Goal: Navigation & Orientation: Find specific page/section

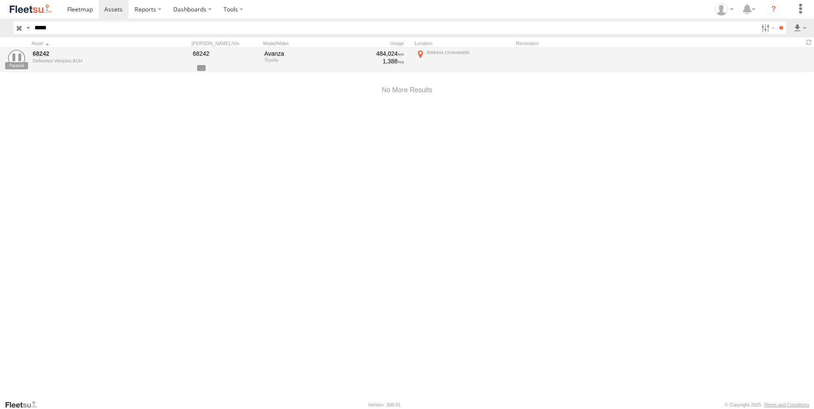
click at [21, 29] on input "button" at bounding box center [19, 28] width 11 height 12
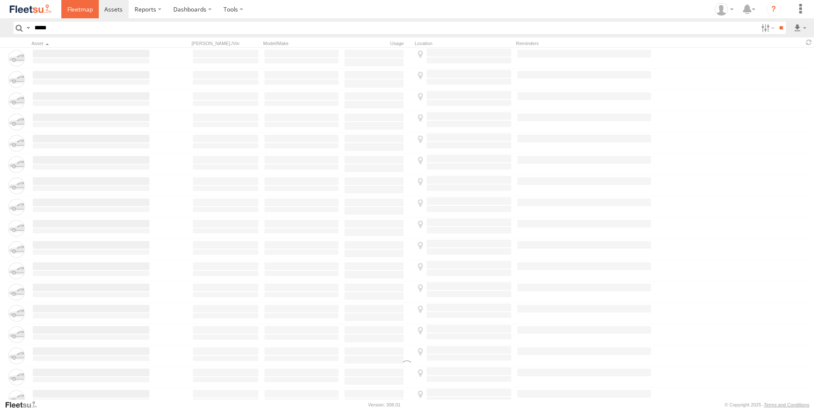
click at [71, 15] on link at bounding box center [79, 9] width 37 height 18
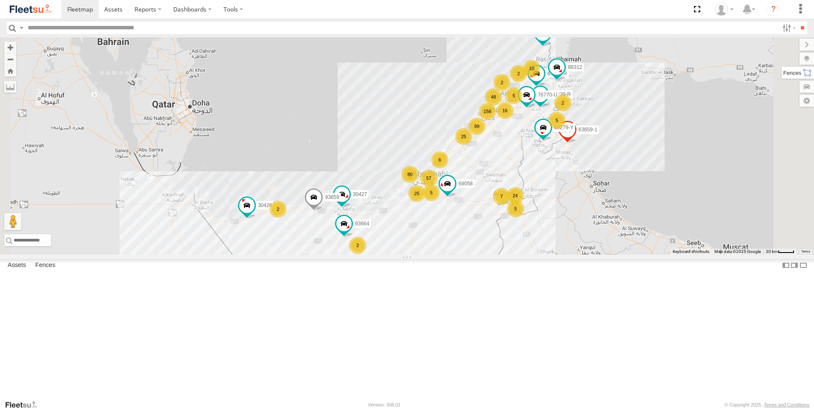
click at [808, 75] on label at bounding box center [797, 73] width 32 height 12
click at [783, 57] on label at bounding box center [798, 59] width 31 height 12
click at [0, 0] on label at bounding box center [0, 0] width 0 height 0
click at [0, 0] on span "Fences" at bounding box center [0, 0] width 0 height 0
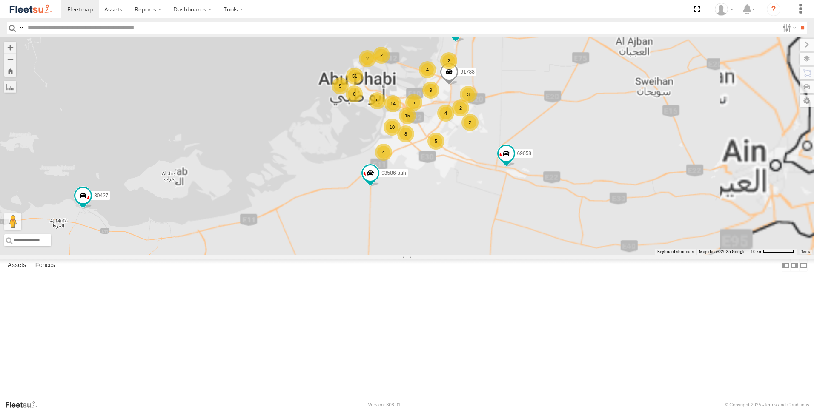
drag, startPoint x: 577, startPoint y: 237, endPoint x: 400, endPoint y: 259, distance: 178.4
click at [400, 255] on div "61250-R 30427 63659-1 69279-Y 86239-K 93659 45239-R 69058 76770-U 30426 93664 8…" at bounding box center [407, 145] width 814 height 217
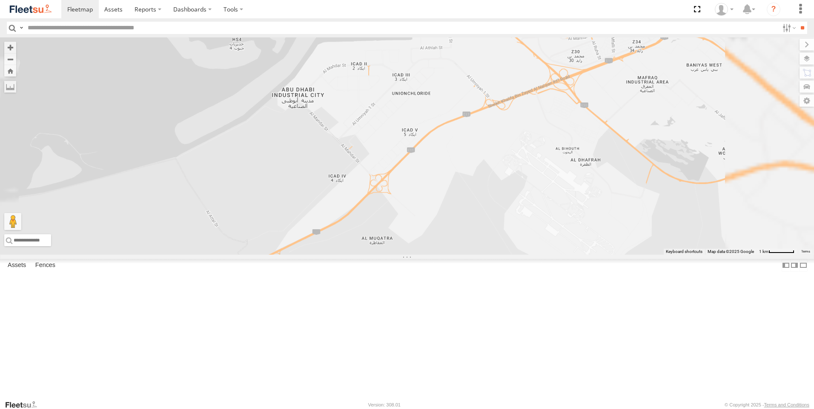
drag, startPoint x: 486, startPoint y: 321, endPoint x: 466, endPoint y: 347, distance: 32.8
click at [466, 255] on div "61250-R 30427 63659-1 69279-Y 86239-K 93659 45239-R 69058 76770-U 30426 93664 8…" at bounding box center [407, 145] width 814 height 217
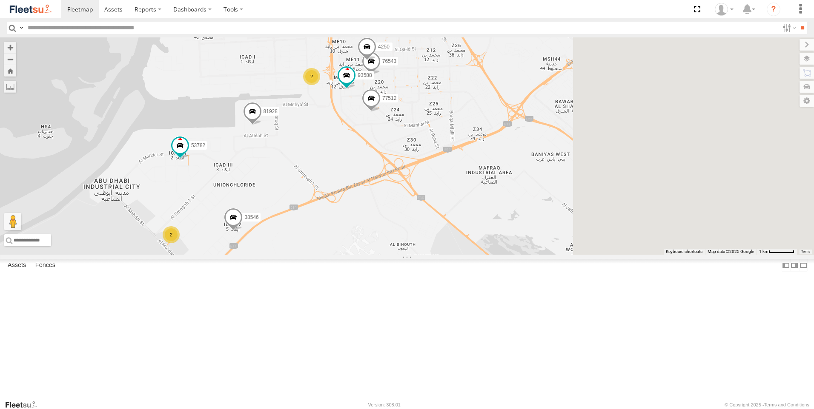
drag, startPoint x: 566, startPoint y: 240, endPoint x: 381, endPoint y: 343, distance: 212.3
click at [381, 255] on div "61250-R 30427 63659-1 69279-Y 86239-K 93659 45239-R 69058 76770-U 30426 93664 8…" at bounding box center [407, 145] width 814 height 217
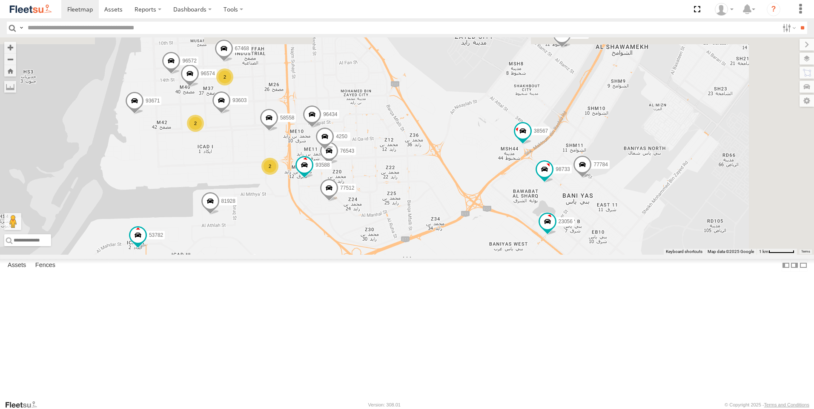
drag, startPoint x: 442, startPoint y: 318, endPoint x: 429, endPoint y: 347, distance: 31.9
click at [429, 255] on div "61250-R 30427 63659-1 69279-Y 86239-K 93659 45239-R 69058 76770-U 30426 93664 8…" at bounding box center [407, 145] width 814 height 217
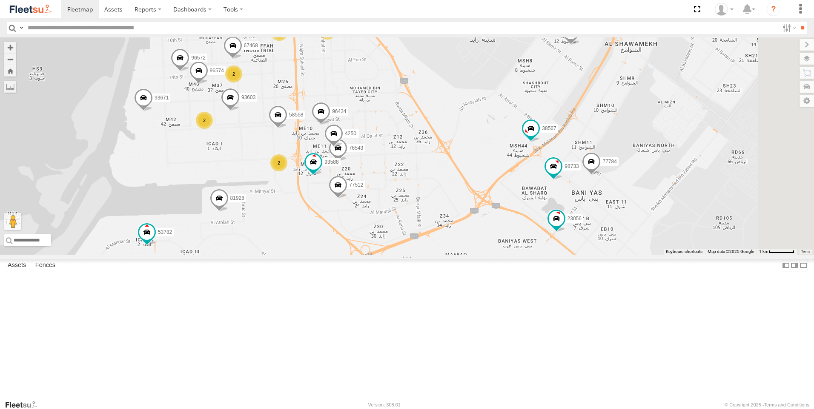
drag, startPoint x: 413, startPoint y: 316, endPoint x: 415, endPoint y: 382, distance: 66.4
click at [415, 255] on div "61250-R 30427 63659-1 69279-Y 86239-K 93659 45239-R 69058 76770-U 30426 93664 8…" at bounding box center [407, 145] width 814 height 217
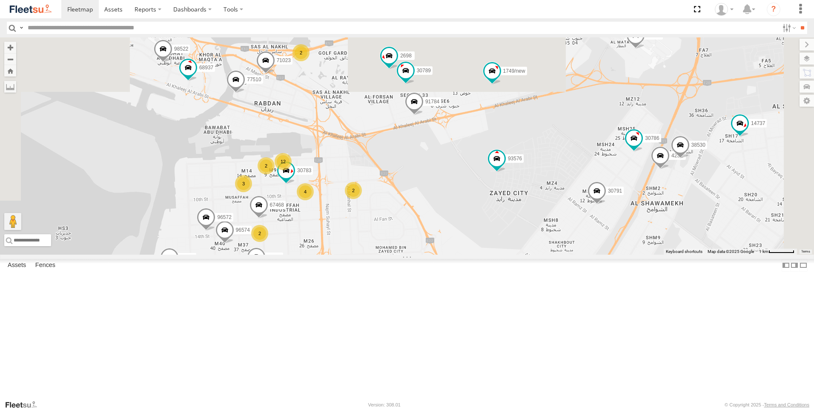
drag, startPoint x: 418, startPoint y: 235, endPoint x: 455, endPoint y: 332, distance: 103.9
click at [455, 255] on div "61250-R 30427 63659-1 69279-Y 86239-K 93659 45239-R 69058 76770-U 30426 93664 8…" at bounding box center [407, 145] width 814 height 217
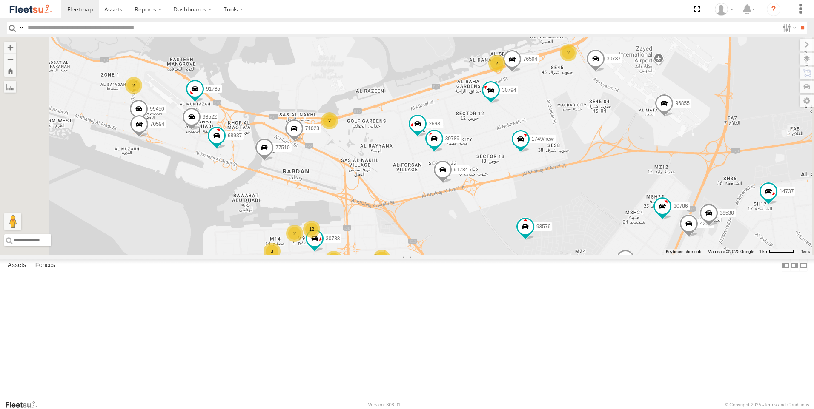
drag, startPoint x: 431, startPoint y: 297, endPoint x: 436, endPoint y: 302, distance: 7.2
click at [434, 255] on div "61250-R 30427 63659-1 69279-Y 86239-K 93659 45239-R 69058 76770-U 30426 93664 8…" at bounding box center [407, 145] width 814 height 217
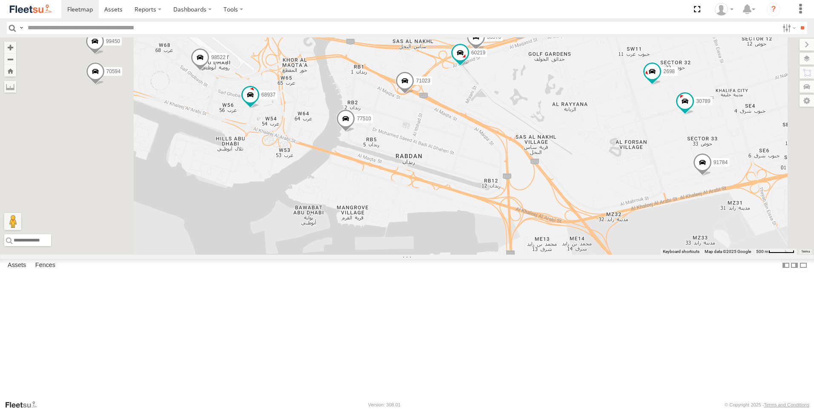
drag, startPoint x: 338, startPoint y: 258, endPoint x: 388, endPoint y: 235, distance: 55.2
click at [388, 235] on div "61250-R 30427 63659-1 69279-Y 86239-K 93659 45239-R 69058 76770-U 30426 93664 8…" at bounding box center [407, 145] width 814 height 217
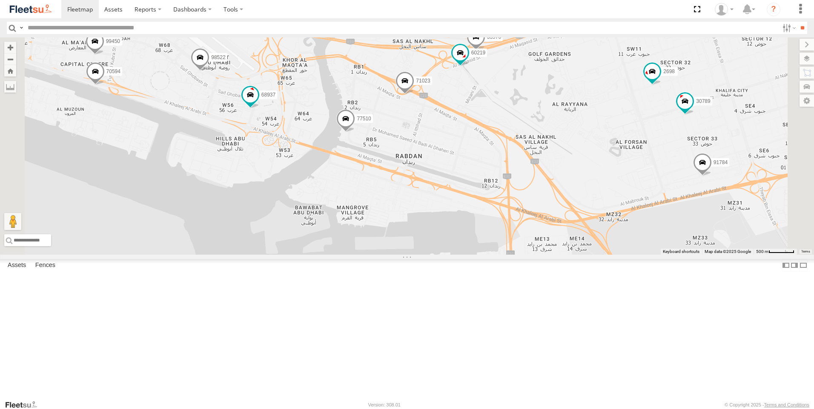
click at [355, 132] on span at bounding box center [345, 120] width 19 height 23
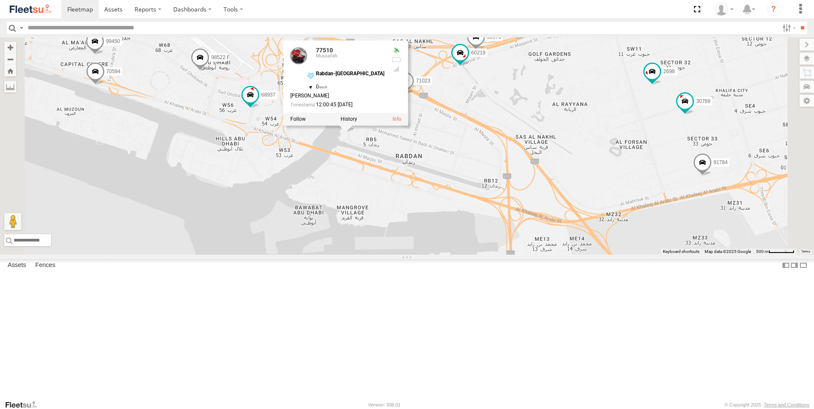
click at [387, 251] on div "61250-R 30427 63659-1 69279-Y 86239-K 93659 45239-R 69058 76770-U 30426 93664 8…" at bounding box center [407, 145] width 814 height 217
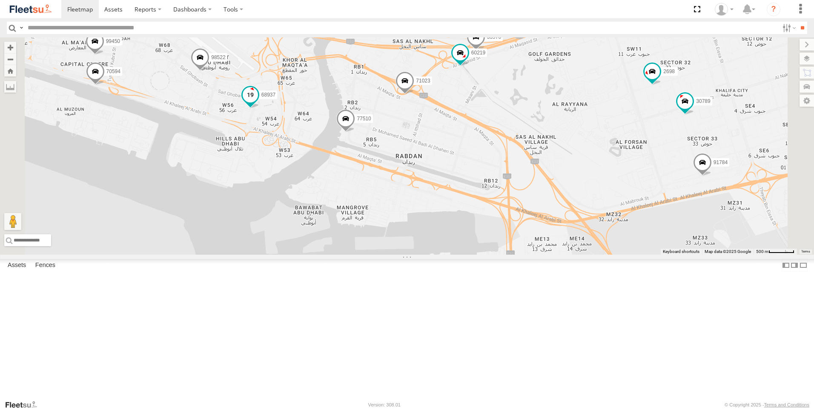
click at [258, 103] on span at bounding box center [250, 94] width 15 height 15
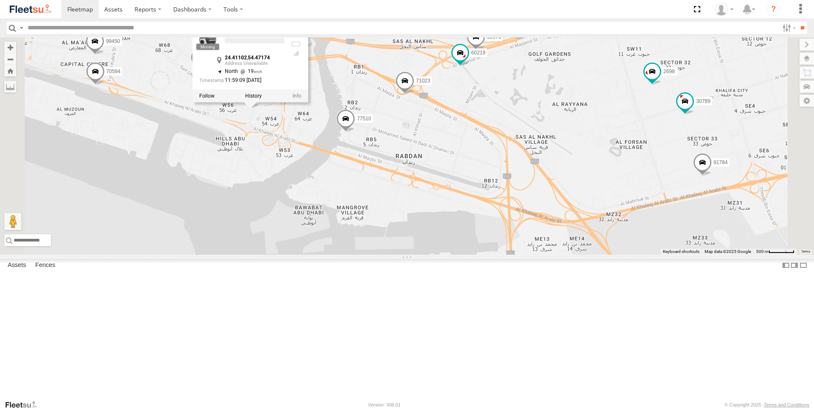
click at [336, 240] on div "61250-R 30427 63659-1 69279-Y 86239-K 93659 45239-R 69058 76770-U 30426 93664 8…" at bounding box center [407, 145] width 814 height 217
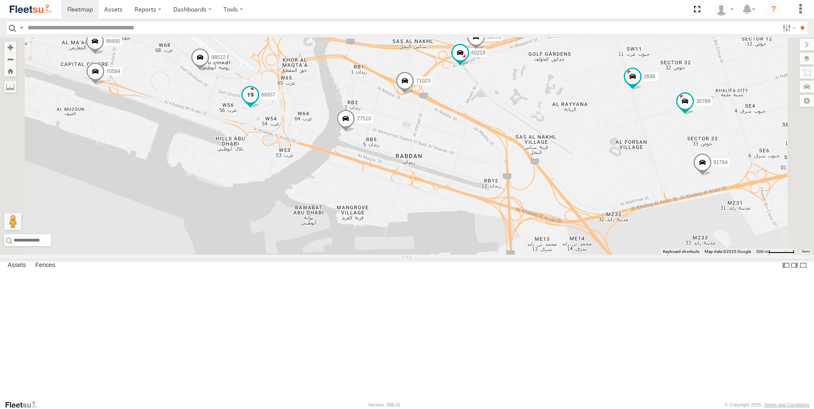
click at [260, 109] on span at bounding box center [250, 97] width 19 height 23
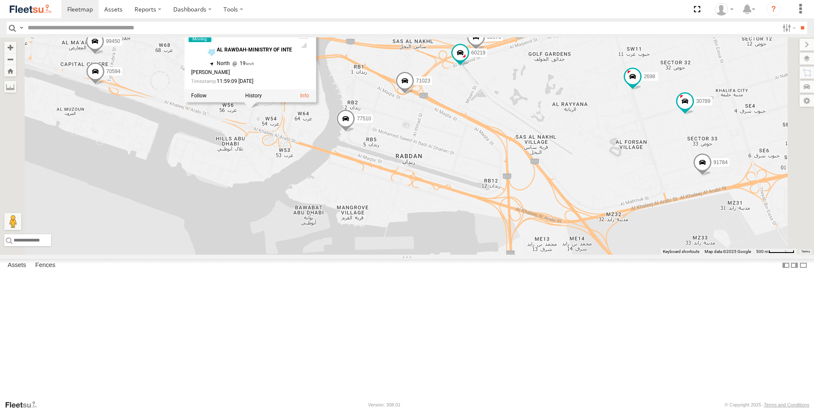
click at [334, 247] on div "61250-R 30427 63659-1 69279-Y 86239-K 93659 45239-R 69058 76770-U 30426 93664 8…" at bounding box center [407, 145] width 814 height 217
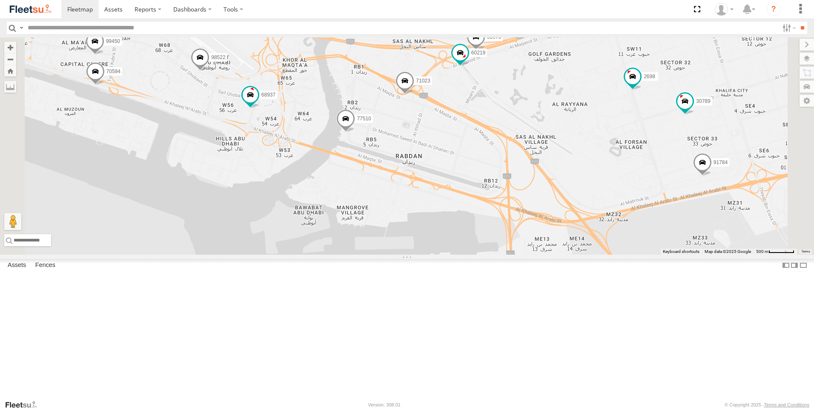
click at [209, 71] on span at bounding box center [200, 59] width 19 height 23
click at [309, 212] on div "61250-R 30427 63659-1 69279-Y 86239-K 93659 45239-R 69058 76770-U 30426 93664 8…" at bounding box center [407, 145] width 814 height 217
click at [215, 9] on span at bounding box center [206, 1] width 15 height 15
click at [314, 248] on div "61250-R 30427 63659-1 69279-Y 86239-K 93659 45239-R 69058 76770-U 30426 93664 8…" at bounding box center [407, 145] width 814 height 217
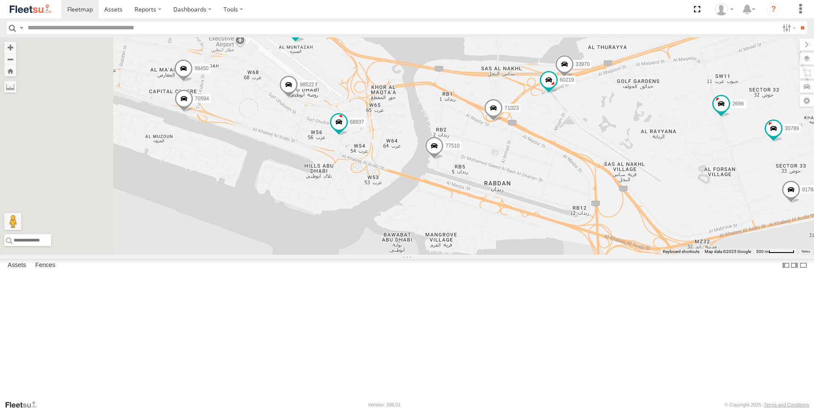
drag, startPoint x: 303, startPoint y: 244, endPoint x: 395, endPoint y: 274, distance: 96.6
click at [395, 255] on div "61250-R 30427 63659-1 69279-Y 86239-K 93659 45239-R 69058 76770-U 30426 93664 8…" at bounding box center [407, 145] width 814 height 217
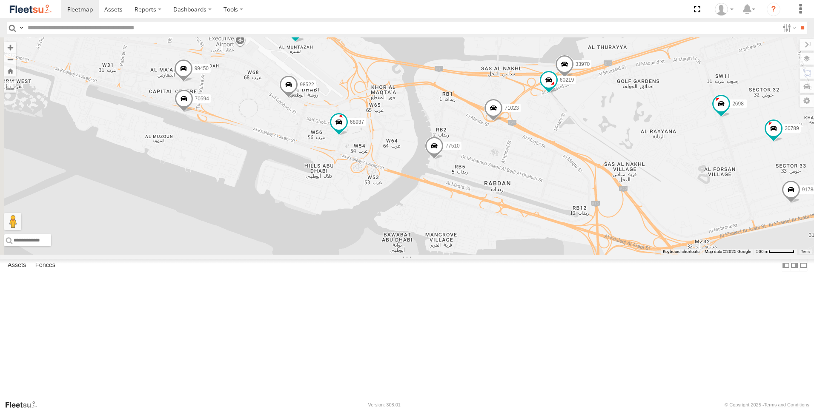
click at [193, 82] on span at bounding box center [183, 70] width 19 height 23
click at [193, 112] on span at bounding box center [184, 100] width 19 height 23
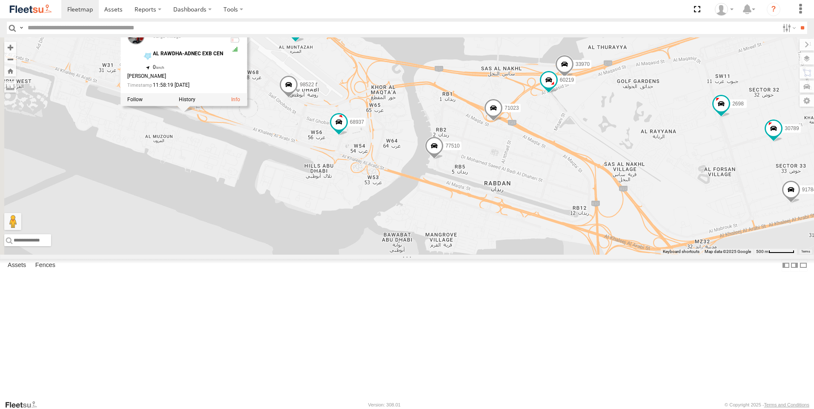
click at [283, 231] on div "61250-R 30427 63659-1 69279-Y 86239-K 93659 45239-R 69058 76770-U 30426 93664 8…" at bounding box center [407, 145] width 814 height 217
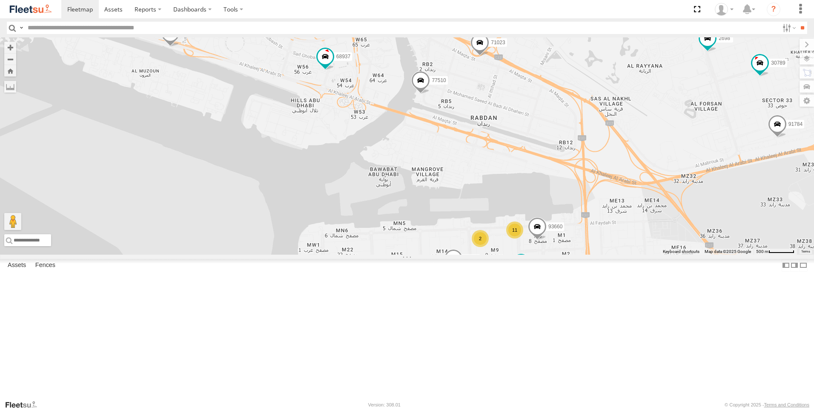
drag, startPoint x: 312, startPoint y: 287, endPoint x: 300, endPoint y: 229, distance: 59.5
click at [300, 229] on div "61250-R 30427 63659-1 69279-Y 86239-K 93659 45239-R 69058 76770-U 30426 93664 8…" at bounding box center [407, 145] width 814 height 217
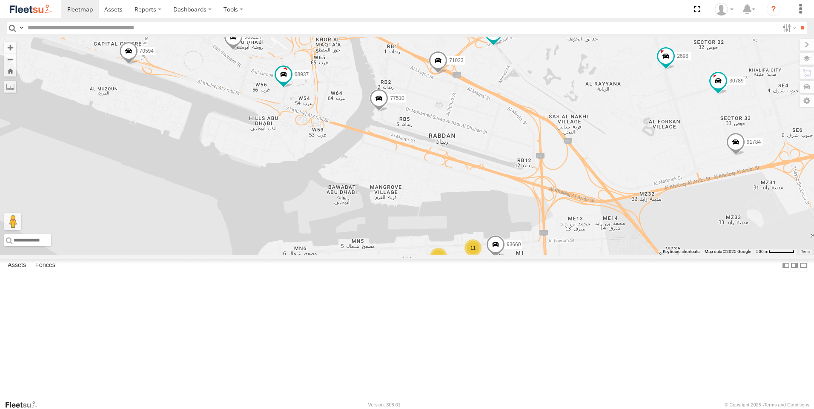
drag, startPoint x: 464, startPoint y: 242, endPoint x: 422, endPoint y: 260, distance: 45.4
click at [422, 255] on div "61250-R 30427 63659-1 69279-Y 86239-K 93659 45239-R 69058 76770-U 30426 93664 8…" at bounding box center [407, 145] width 814 height 217
